Goal: Find specific page/section: Find specific page/section

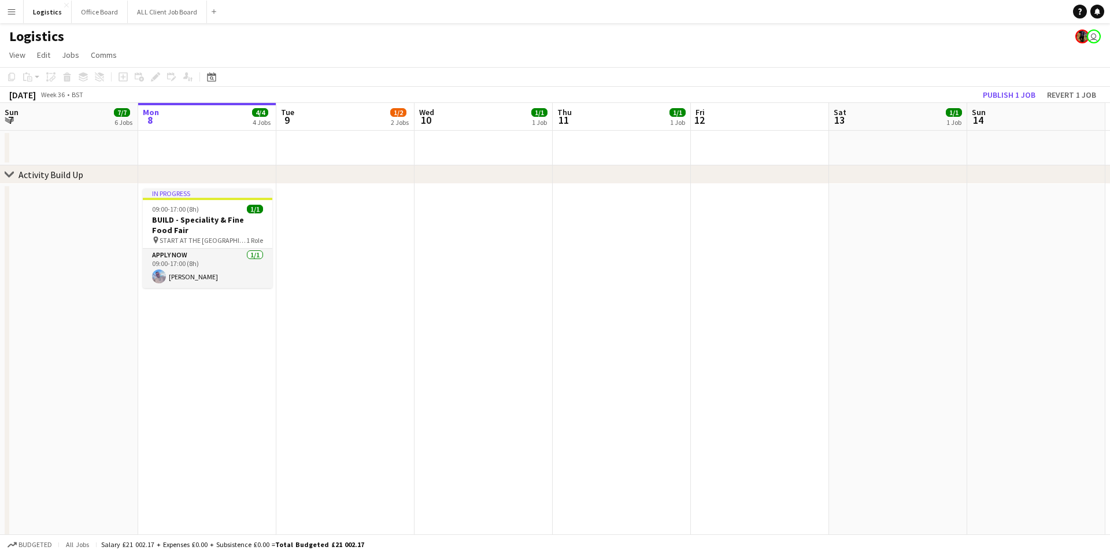
scroll to position [0, 276]
click at [97, 12] on button "Office Board Close" at bounding box center [100, 12] width 56 height 23
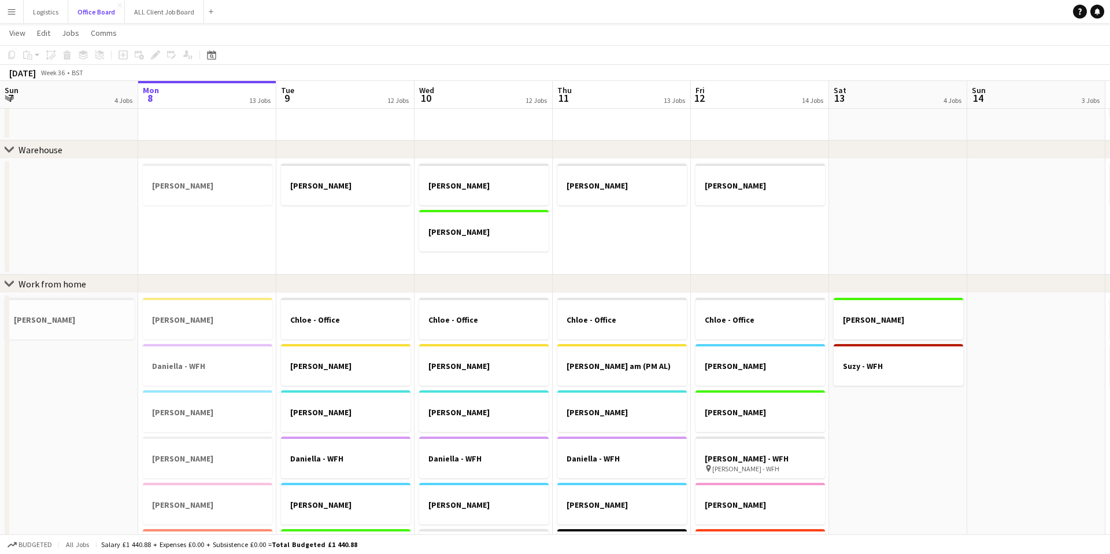
scroll to position [0, 277]
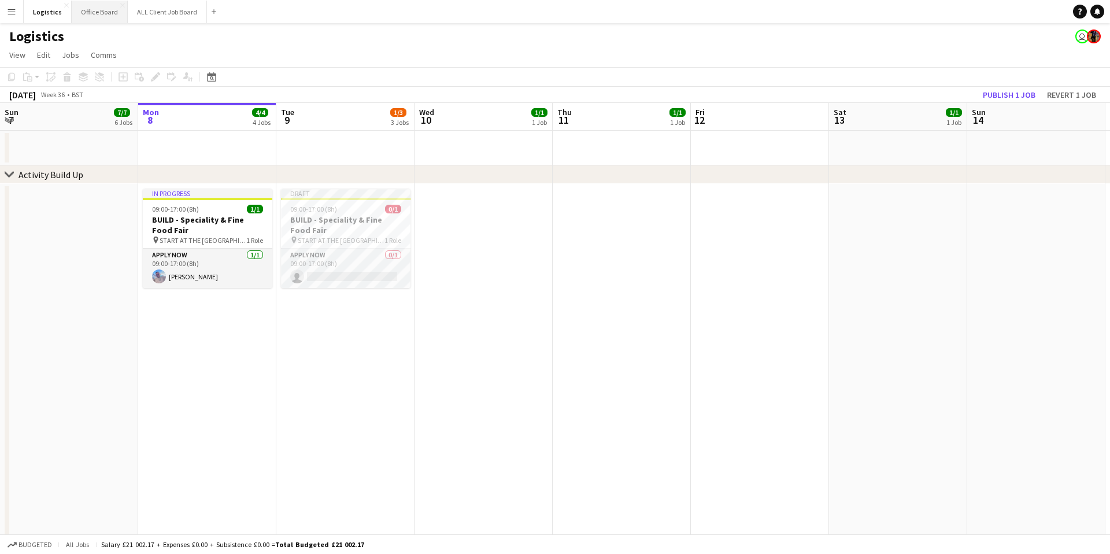
click at [103, 16] on button "Office Board Close" at bounding box center [100, 12] width 56 height 23
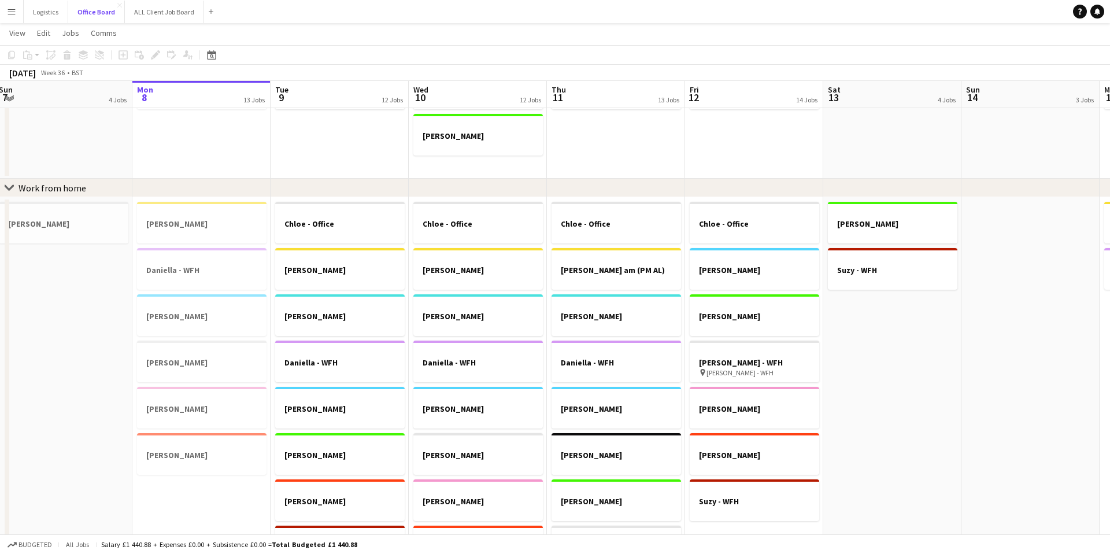
scroll to position [624, 0]
